Goal: Task Accomplishment & Management: Use online tool/utility

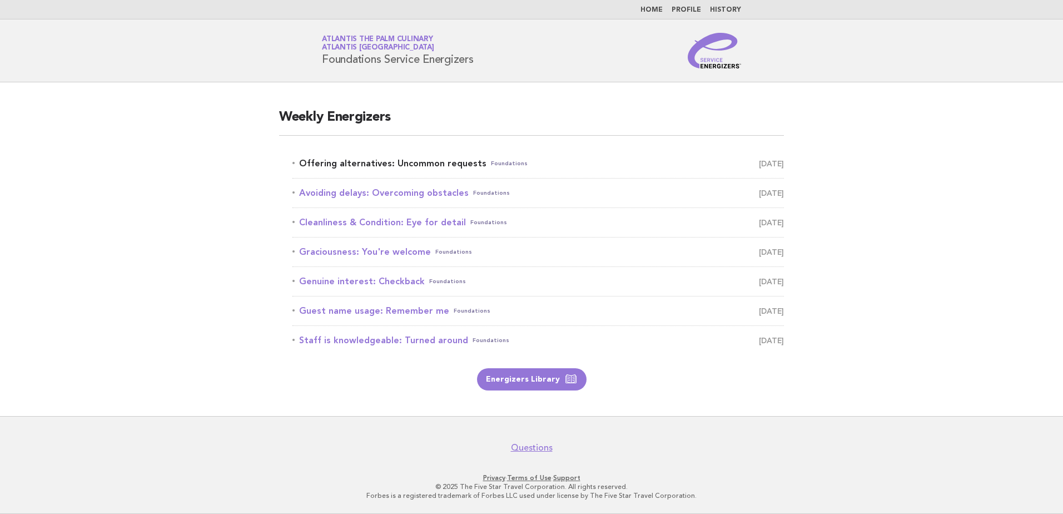
click at [399, 161] on link "Offering alternatives: Uncommon requests Foundations [DATE]" at bounding box center [537, 164] width 491 height 16
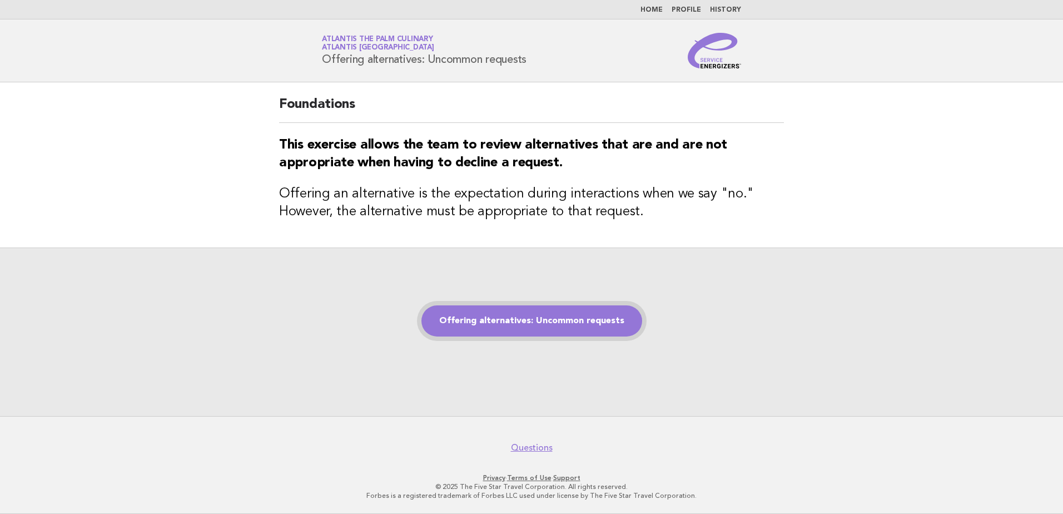
click at [543, 325] on link "Offering alternatives: Uncommon requests" at bounding box center [531, 320] width 221 height 31
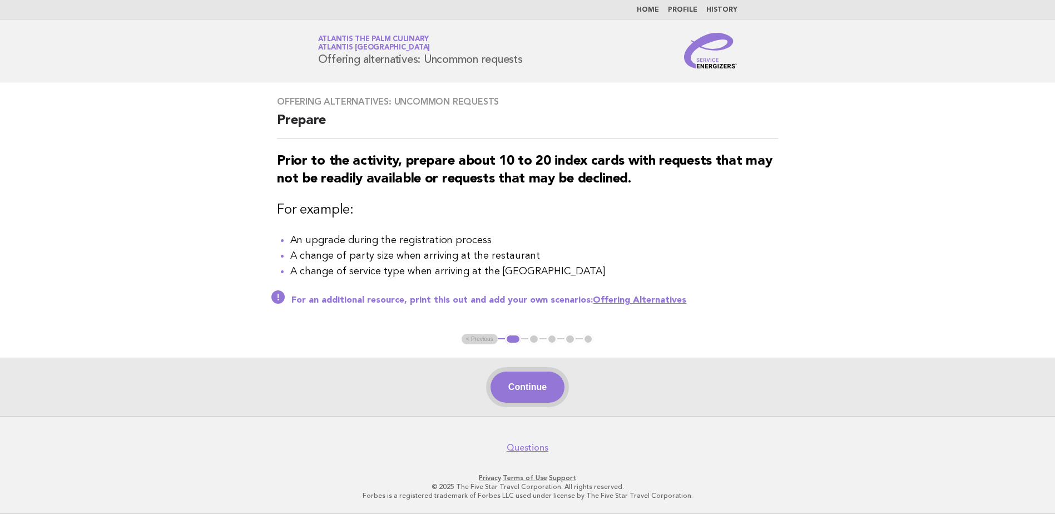
click at [525, 395] on button "Continue" at bounding box center [527, 386] width 74 height 31
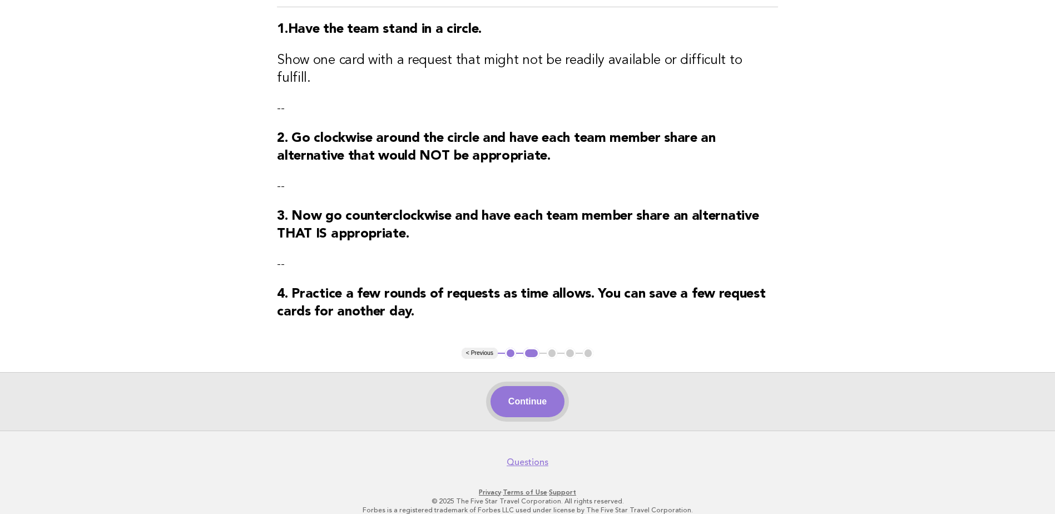
click at [529, 386] on button "Continue" at bounding box center [527, 401] width 74 height 31
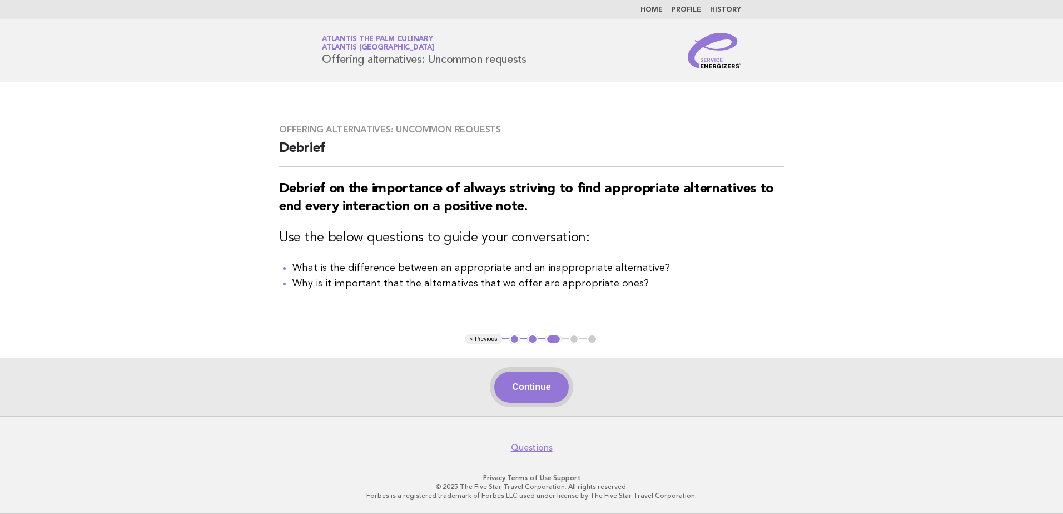
click at [517, 380] on button "Continue" at bounding box center [531, 386] width 74 height 31
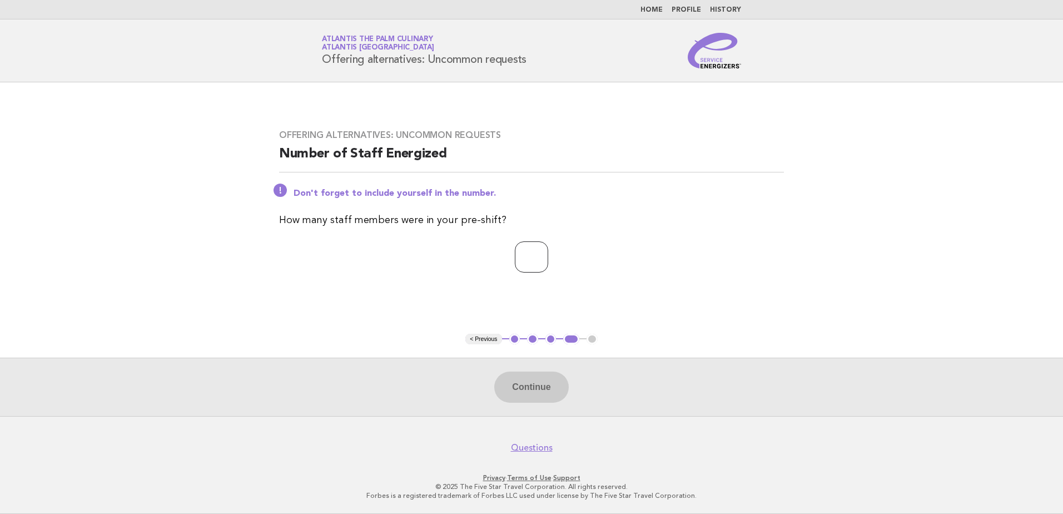
click at [548, 253] on input "*" at bounding box center [531, 256] width 33 height 31
type input "*"
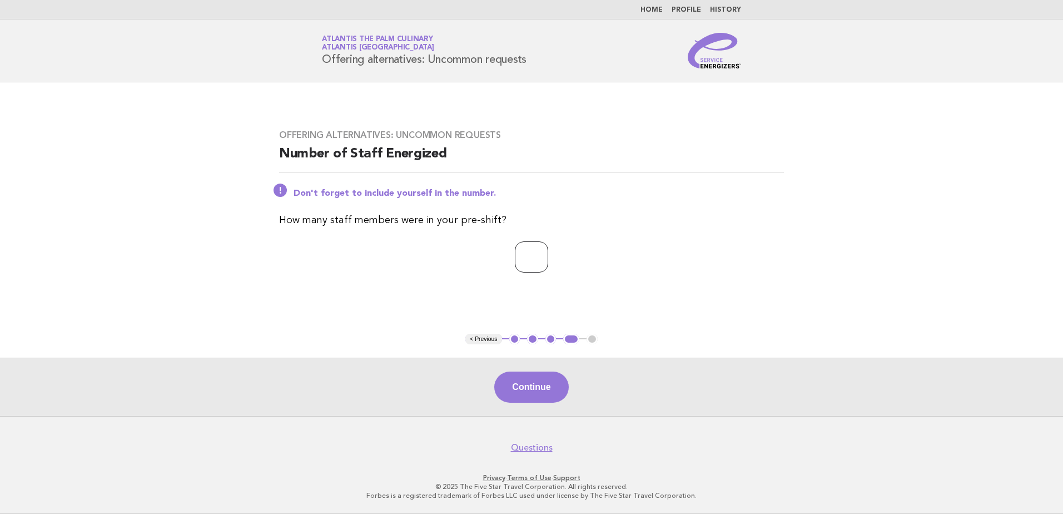
click at [548, 253] on input "*" at bounding box center [531, 256] width 33 height 31
click at [528, 387] on button "Continue" at bounding box center [531, 386] width 74 height 31
